Goal: Information Seeking & Learning: Learn about a topic

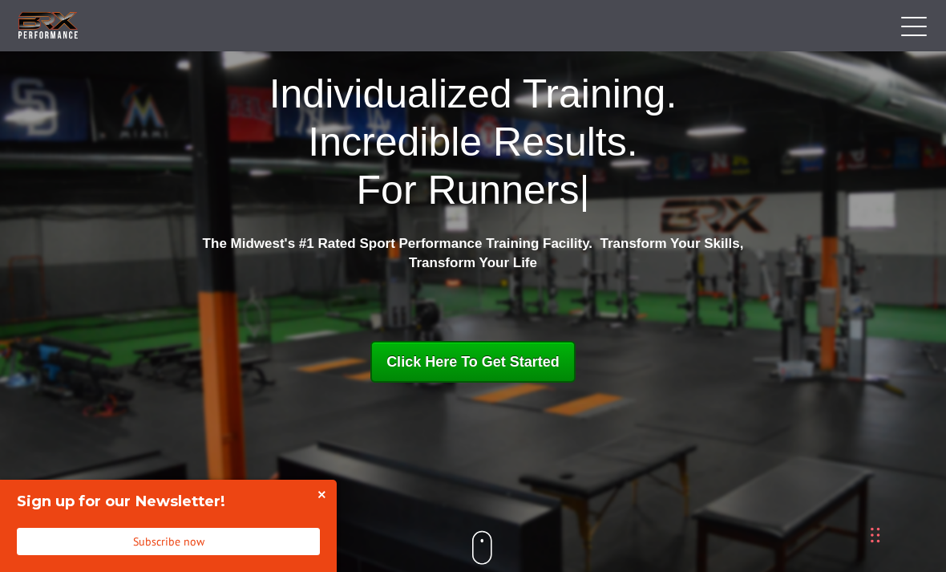
scroll to position [88, 0]
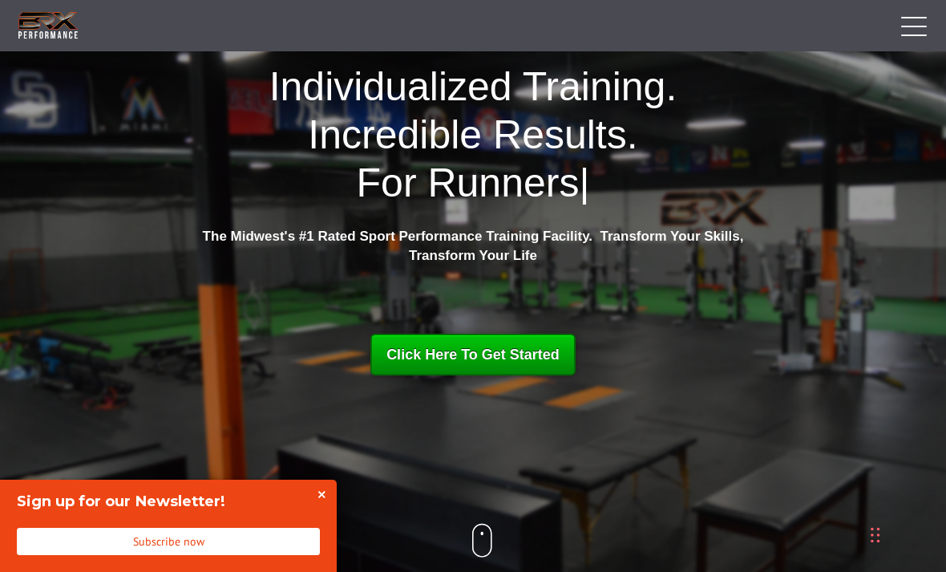
click at [387, 350] on span "Click Here To Get Started" at bounding box center [473, 354] width 173 height 16
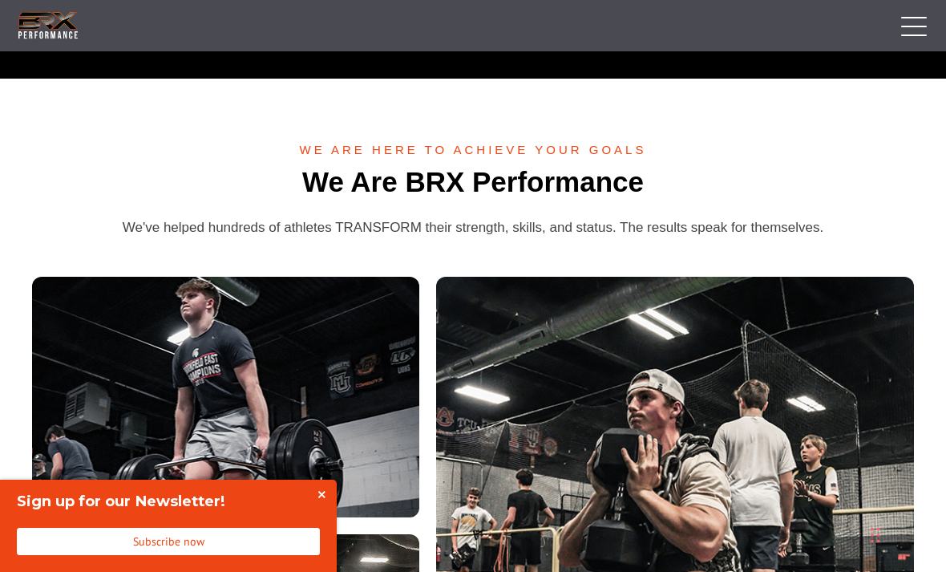
scroll to position [3205, 0]
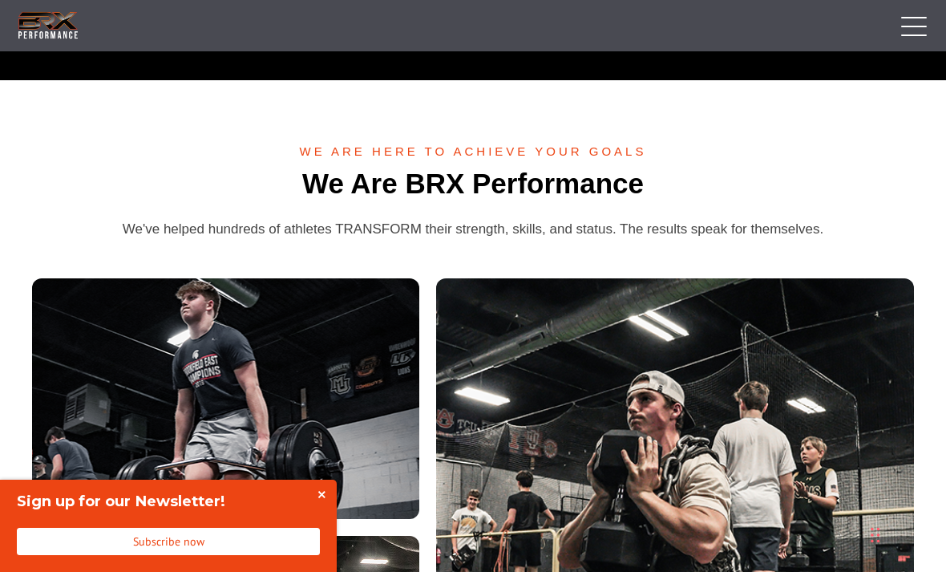
click at [908, 35] on span at bounding box center [914, 35] width 26 height 2
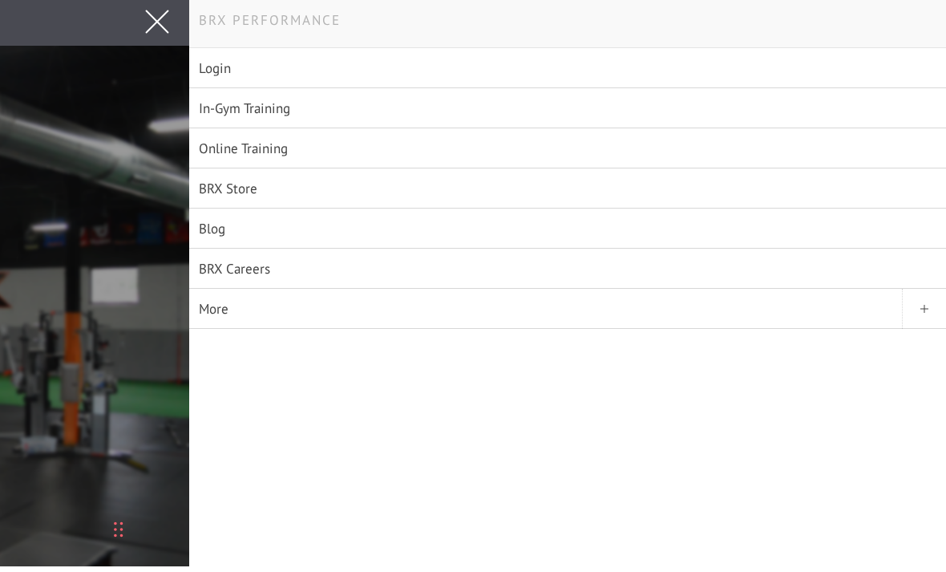
scroll to position [54, 0]
click at [771, 128] on link "Online Training" at bounding box center [567, 148] width 757 height 40
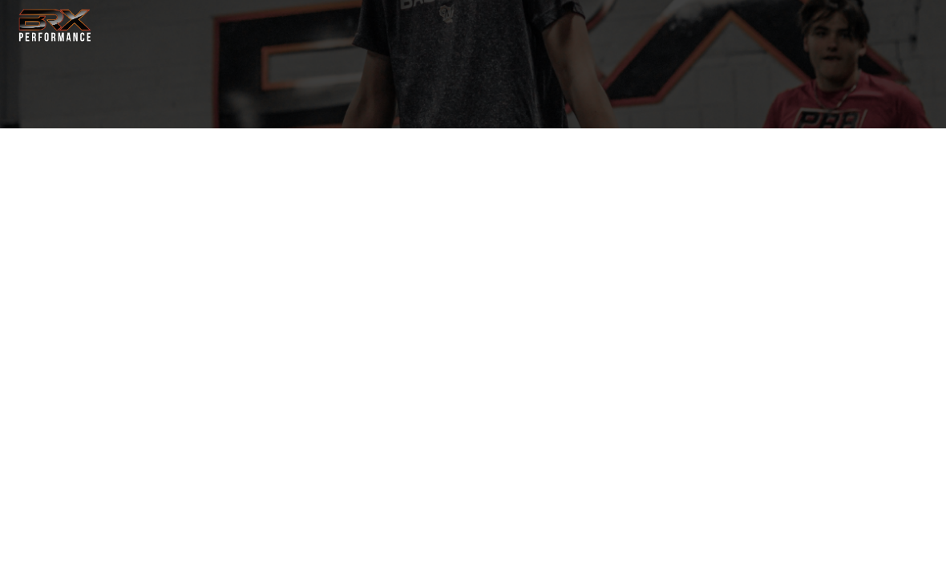
select select "**"
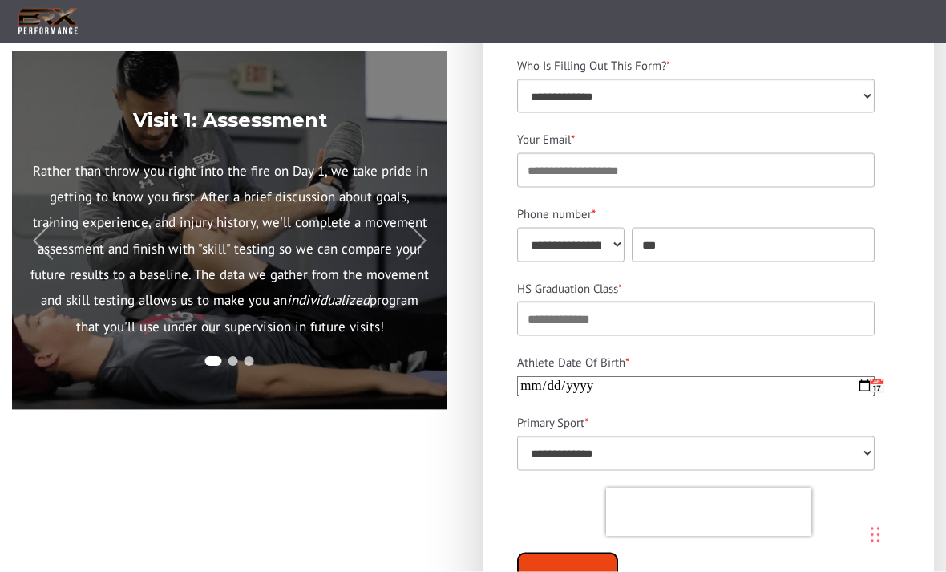
scroll to position [416, 0]
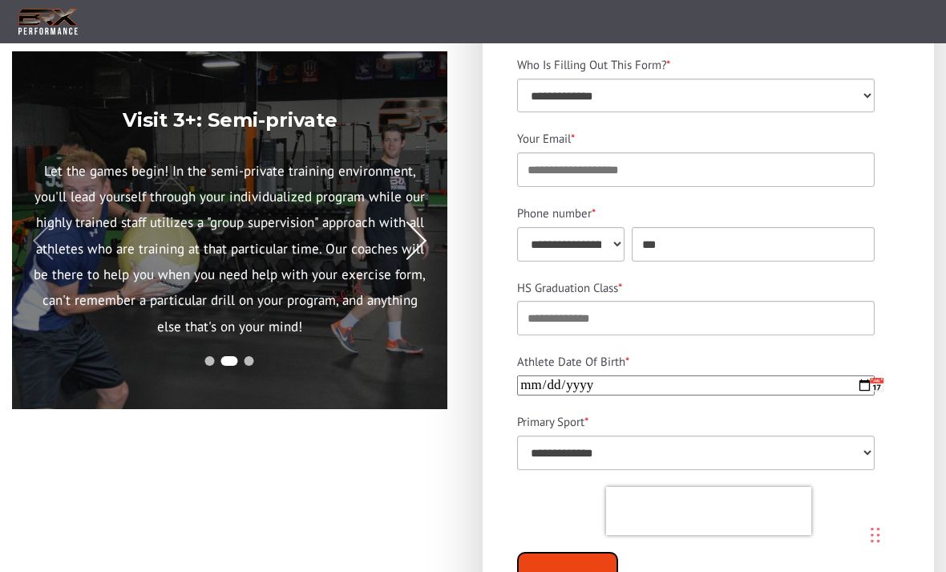
click at [420, 258] on button at bounding box center [407, 240] width 47 height 47
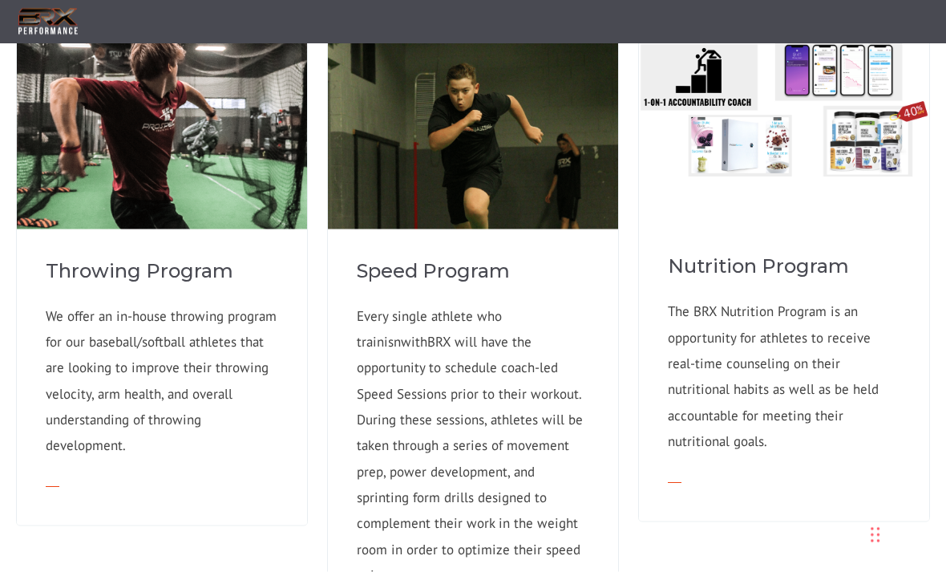
scroll to position [1255, 0]
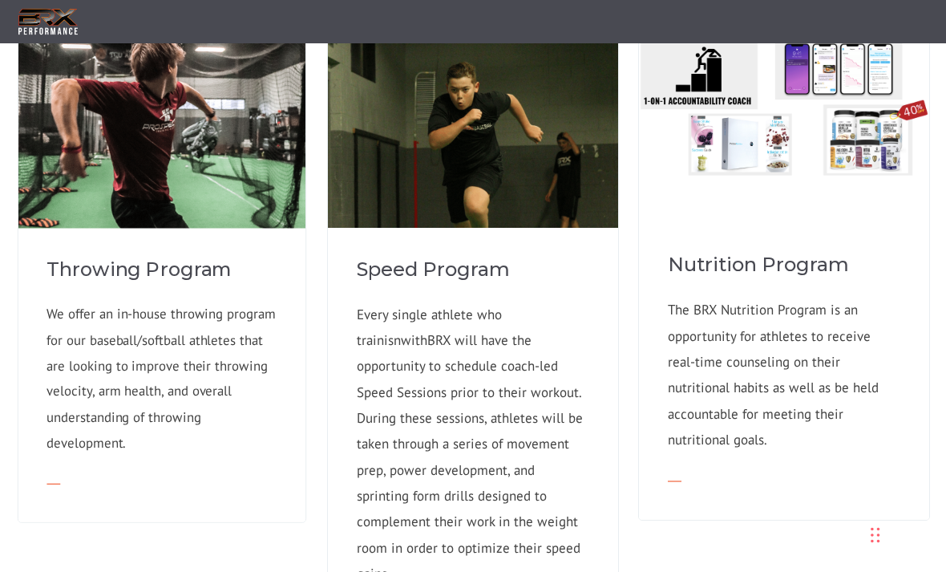
click at [19, 252] on div "Throwing Program We offer an in-house throwing program for our baseball/softbal…" at bounding box center [161, 374] width 287 height 294
click at [55, 248] on div "Throwing Program We offer an in-house throwing program for our baseball/softbal…" at bounding box center [161, 374] width 287 height 294
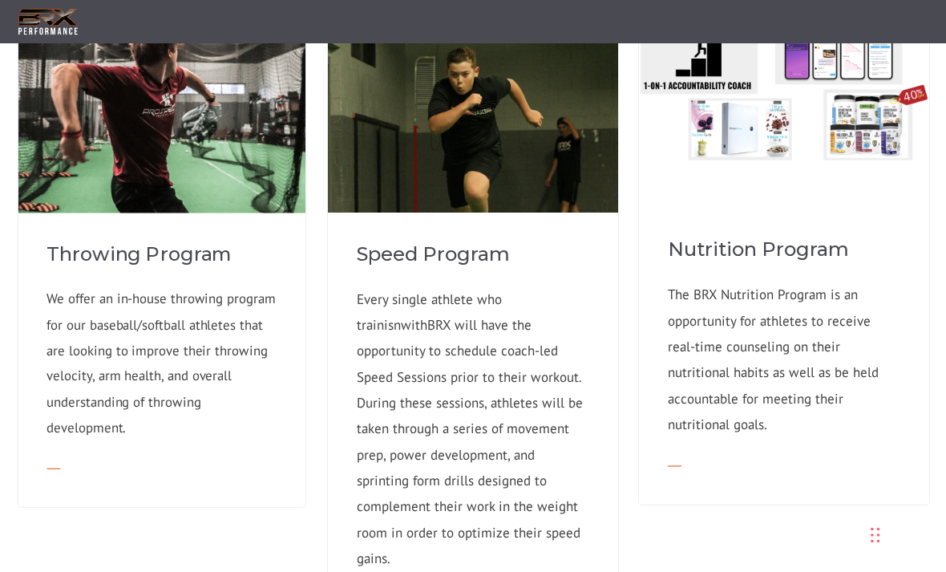
scroll to position [1203, 0]
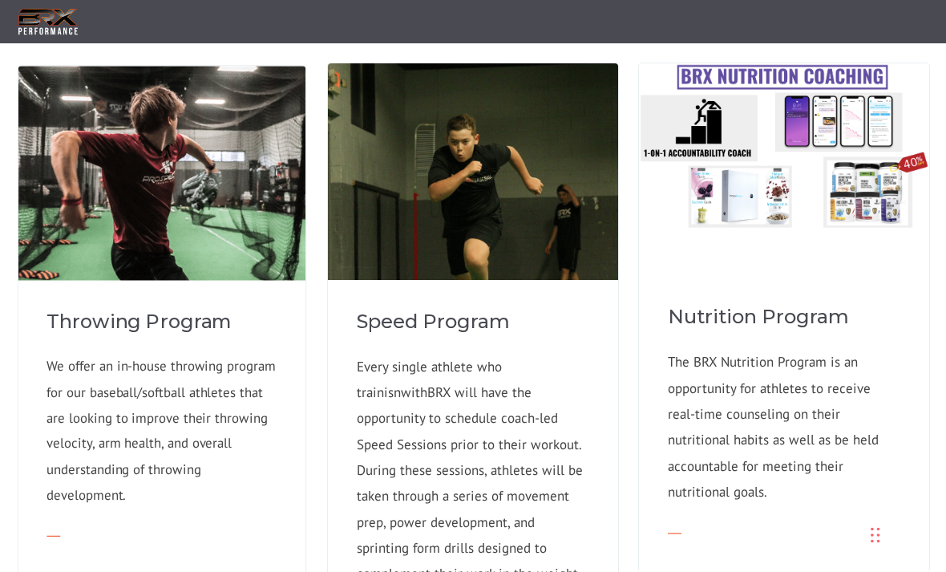
click at [116, 172] on img at bounding box center [161, 209] width 287 height 287
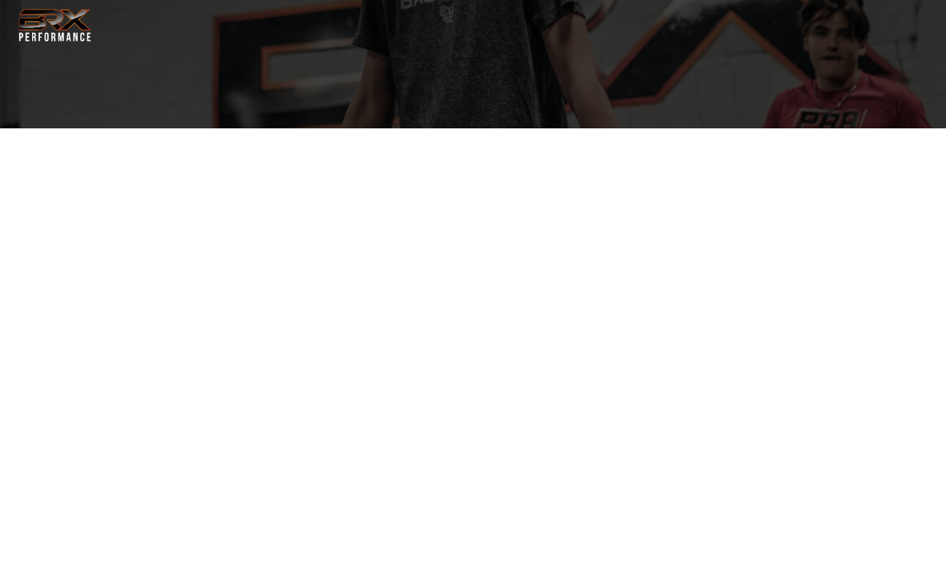
select select "**"
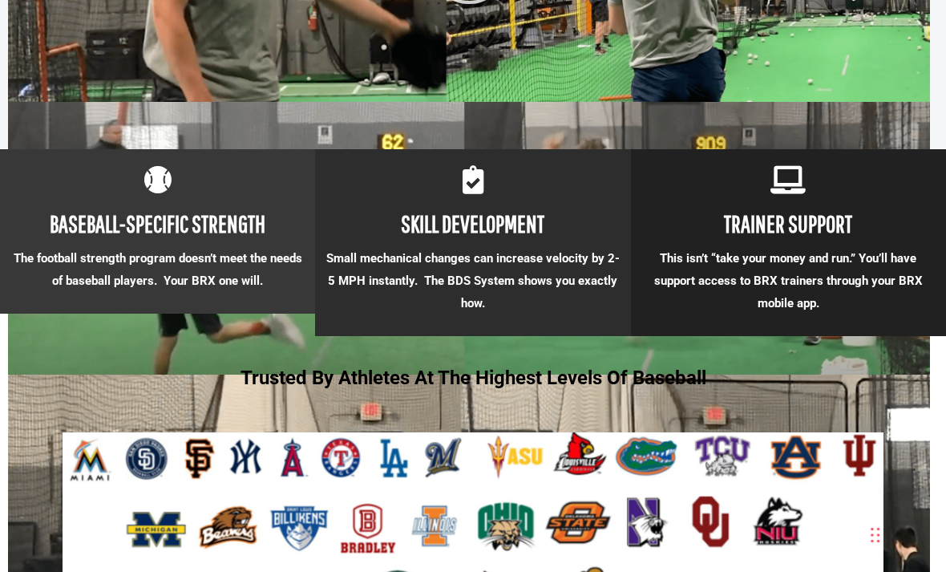
scroll to position [1387, 0]
